Goal: Communication & Community: Answer question/provide support

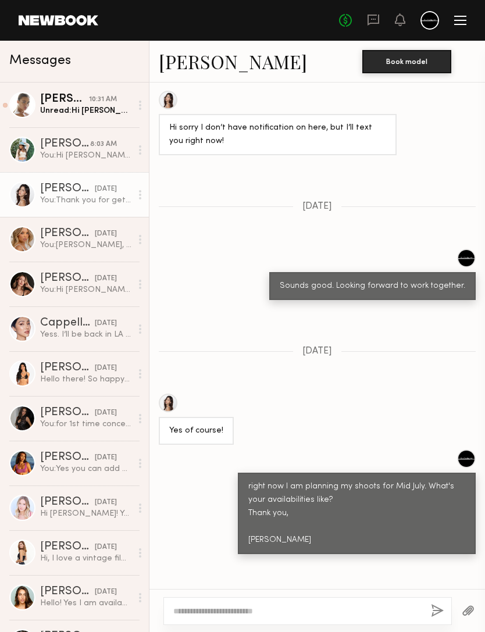
scroll to position [1365, 0]
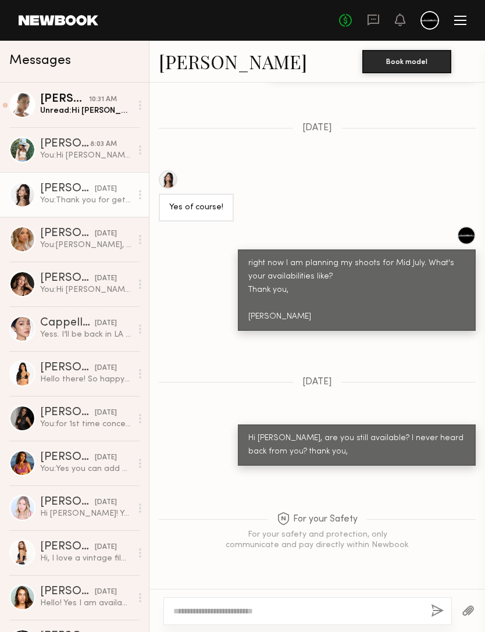
click at [66, 107] on div "Unread: Hi Maggie, Thank you for reaching out! I am available, how many hours a…" at bounding box center [85, 110] width 91 height 11
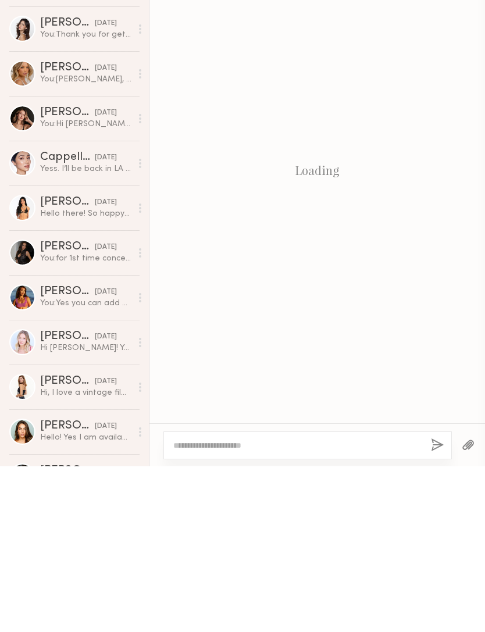
scroll to position [243, 0]
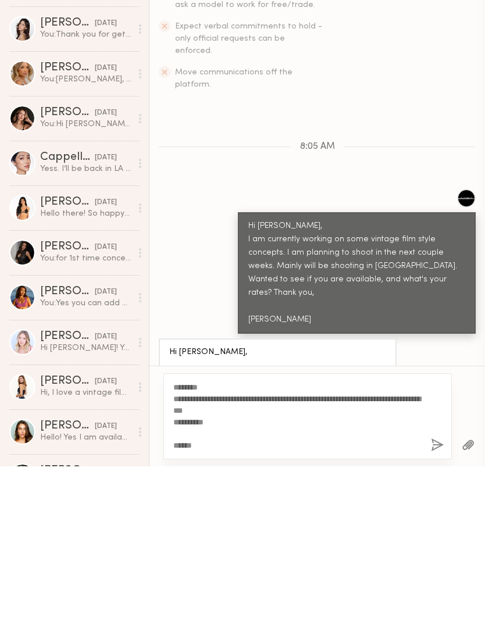
type textarea "**********"
click at [435, 604] on button "button" at bounding box center [437, 611] width 13 height 15
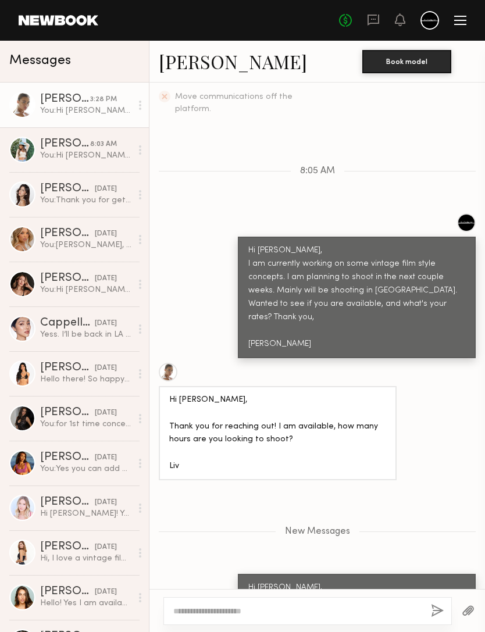
scroll to position [386, 0]
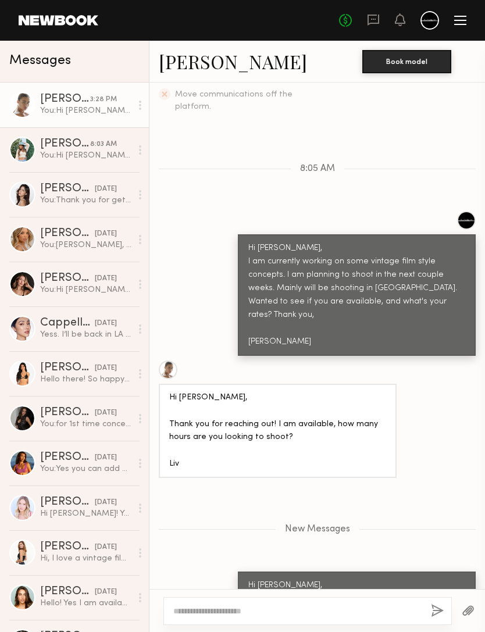
click at [187, 67] on link "Liv M." at bounding box center [233, 61] width 148 height 25
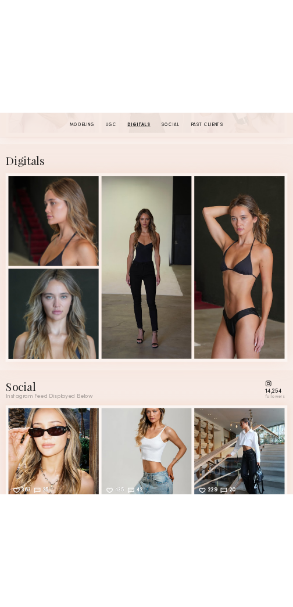
scroll to position [1243, 0]
